Goal: Navigation & Orientation: Find specific page/section

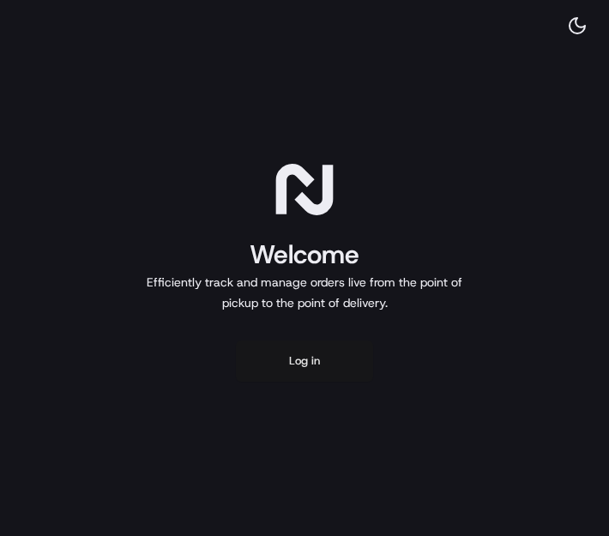
click at [303, 351] on button "Log in" at bounding box center [304, 360] width 137 height 41
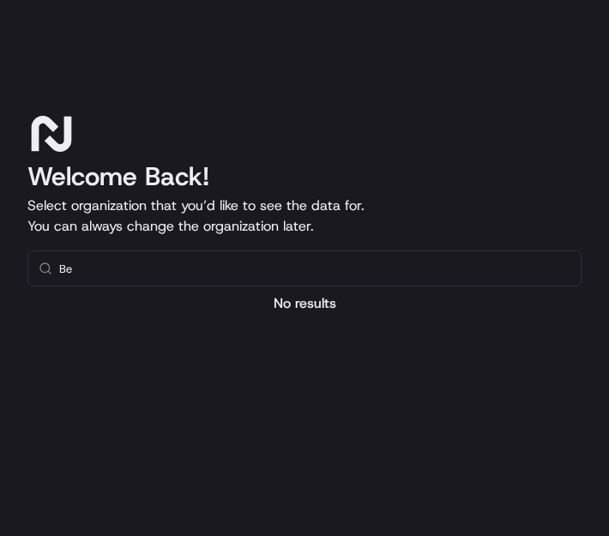
type input "B"
click at [46, 266] on icon at bounding box center [46, 268] width 14 height 14
click at [109, 270] on input "text" at bounding box center [314, 268] width 511 height 34
type input "B"
type input "G"
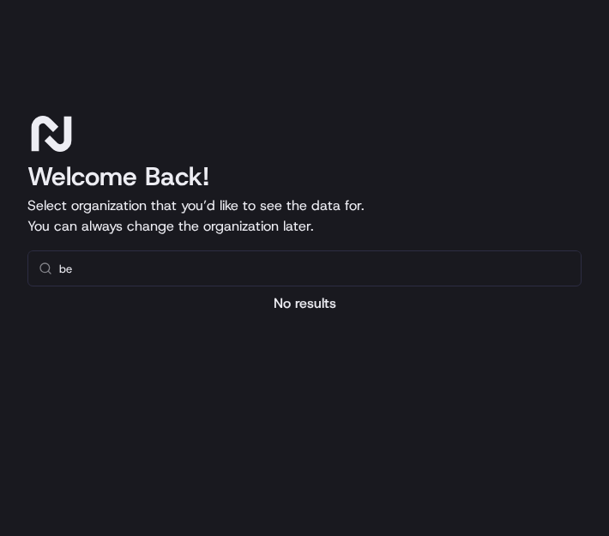
type input "b"
type input "Bengine"
